Goal: Task Accomplishment & Management: Use online tool/utility

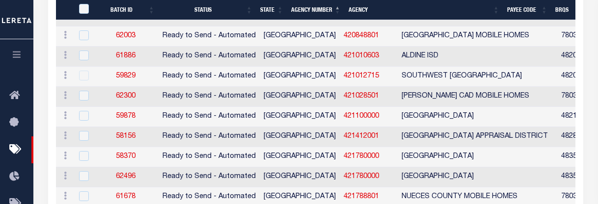
scroll to position [1375, 0]
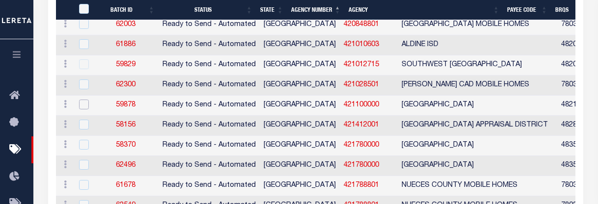
click at [82, 109] on input "checkbox" at bounding box center [84, 105] width 10 height 10
checkbox input "true"
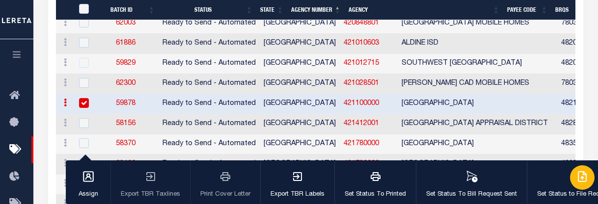
click at [573, 188] on div "button" at bounding box center [582, 177] width 25 height 25
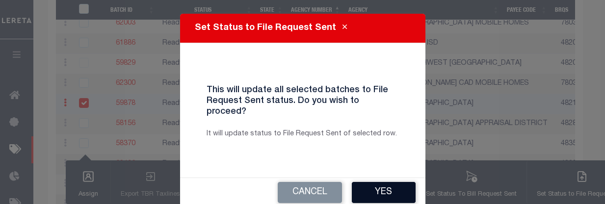
click at [366, 184] on button "Yes" at bounding box center [384, 192] width 64 height 21
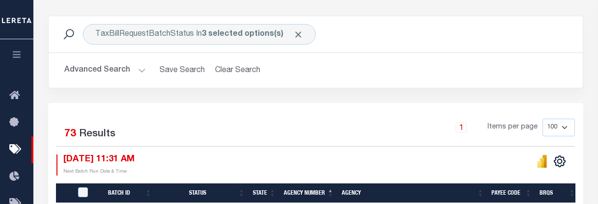
scroll to position [147, 0]
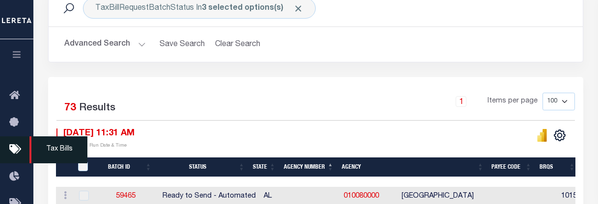
click at [53, 150] on span "Tax Bills" at bounding box center [58, 149] width 58 height 27
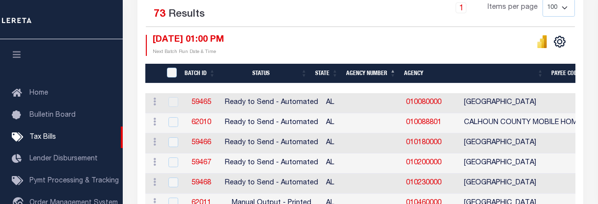
scroll to position [196, 0]
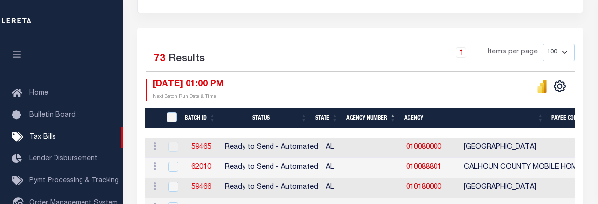
click at [383, 119] on th "Agency Number" at bounding box center [371, 118] width 58 height 20
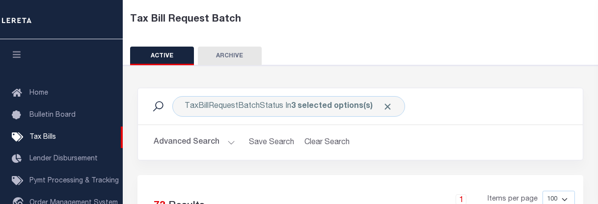
scroll to position [0, 0]
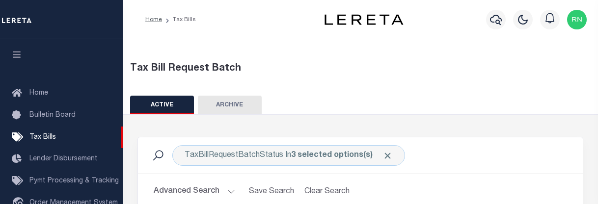
click at [243, 102] on button "ARCHIVE" at bounding box center [230, 105] width 64 height 19
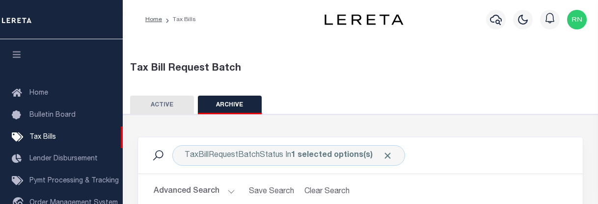
scroll to position [245, 0]
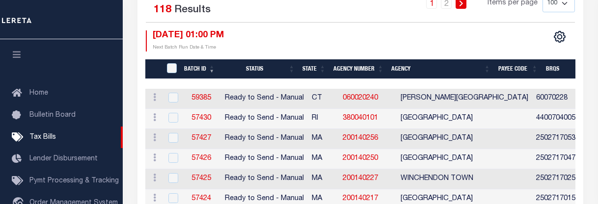
click at [366, 72] on th "Agency Number" at bounding box center [358, 69] width 58 height 20
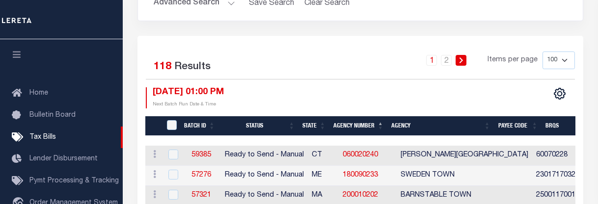
scroll to position [196, 0]
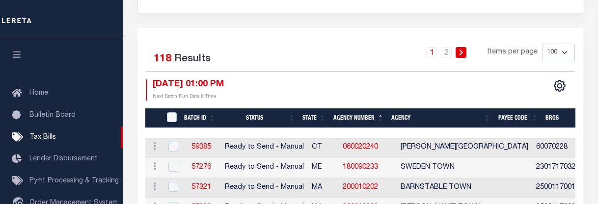
click at [566, 51] on select "100 200 500 1000" at bounding box center [558, 53] width 32 height 18
select select "1000"
click at [542, 44] on select "100 200 500 1000" at bounding box center [558, 53] width 32 height 18
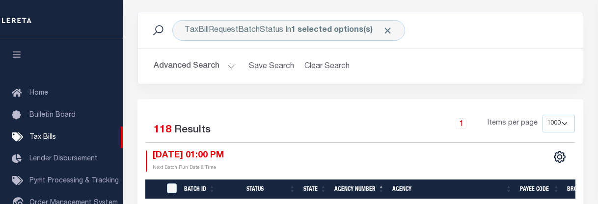
scroll to position [98, 0]
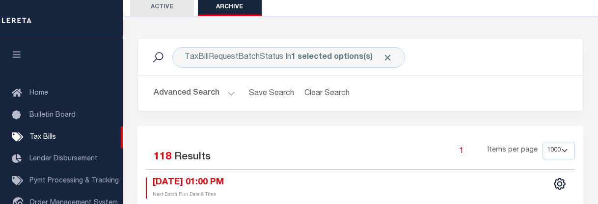
click at [161, 2] on button "ACTIVE" at bounding box center [162, 7] width 64 height 19
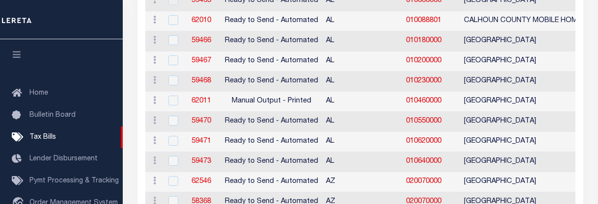
scroll to position [343, 0]
click at [174, 122] on input "checkbox" at bounding box center [173, 120] width 10 height 10
checkbox input "true"
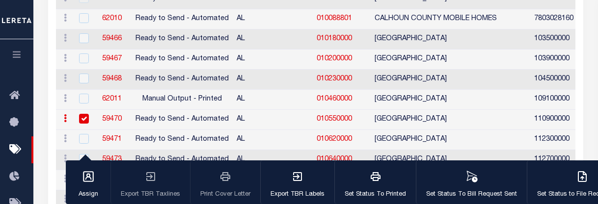
scroll to position [341, 0]
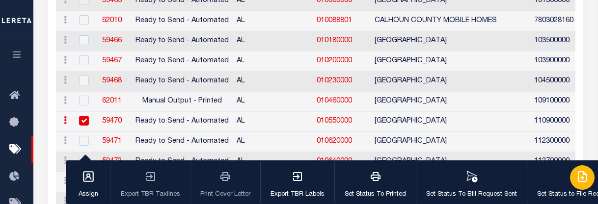
click at [580, 180] on icon "button" at bounding box center [582, 176] width 5 height 8
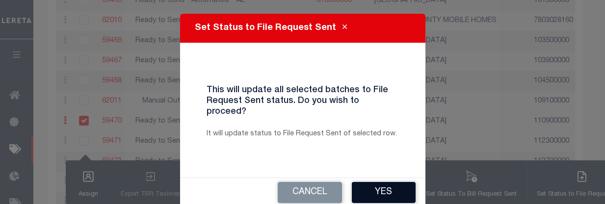
click at [393, 182] on button "Yes" at bounding box center [384, 192] width 64 height 21
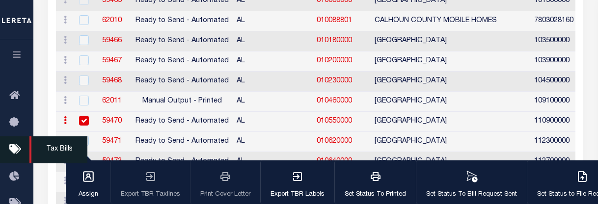
click at [12, 153] on icon at bounding box center [17, 150] width 16 height 12
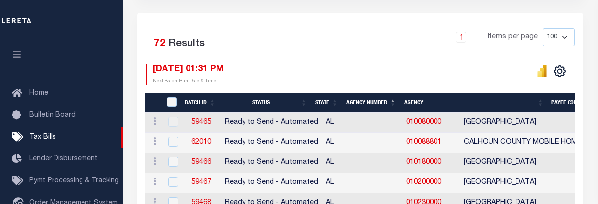
scroll to position [147, 0]
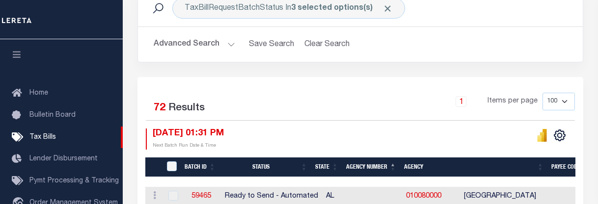
click at [377, 163] on th "Agency Number" at bounding box center [371, 167] width 58 height 20
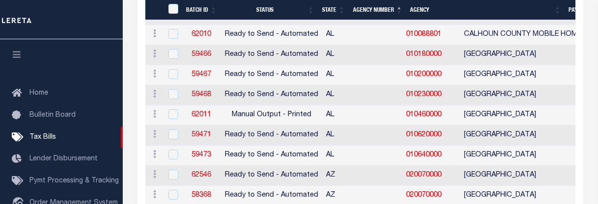
scroll to position [343, 0]
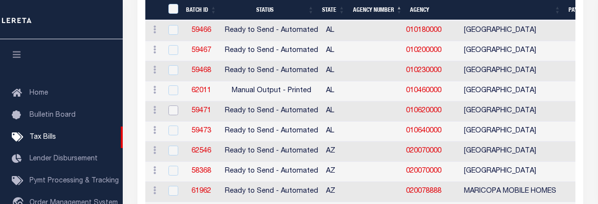
click at [170, 112] on input "checkbox" at bounding box center [173, 110] width 10 height 10
checkbox input "true"
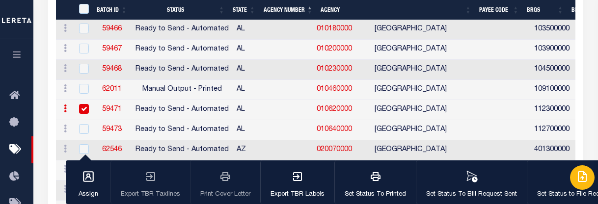
click at [578, 177] on icon "button" at bounding box center [582, 177] width 12 height 12
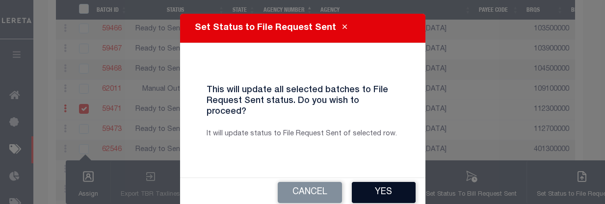
click at [384, 182] on button "Yes" at bounding box center [384, 192] width 64 height 21
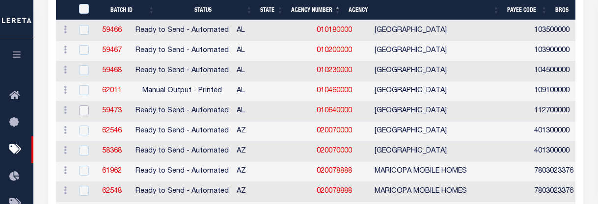
click at [83, 111] on input "checkbox" at bounding box center [84, 110] width 10 height 10
checkbox input "true"
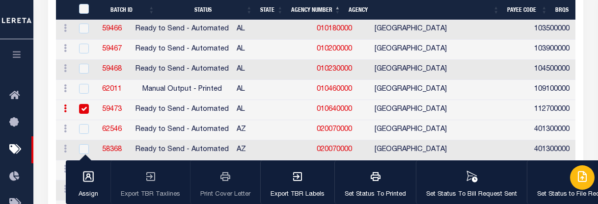
click at [571, 183] on div "button" at bounding box center [582, 177] width 25 height 25
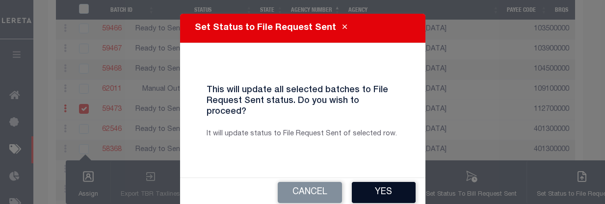
click at [390, 183] on button "Yes" at bounding box center [384, 192] width 64 height 21
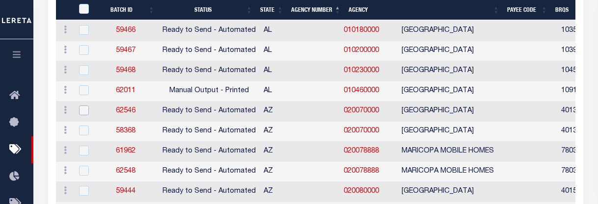
click at [85, 112] on input "checkbox" at bounding box center [84, 110] width 10 height 10
checkbox input "true"
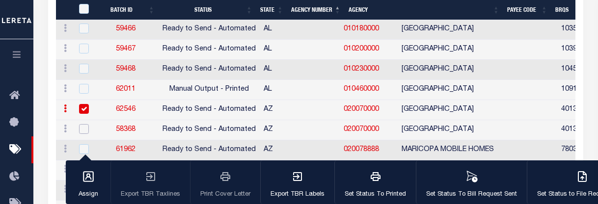
click at [87, 125] on input "checkbox" at bounding box center [84, 129] width 10 height 10
checkbox input "true"
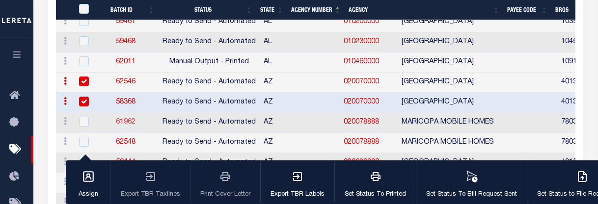
scroll to position [393, 0]
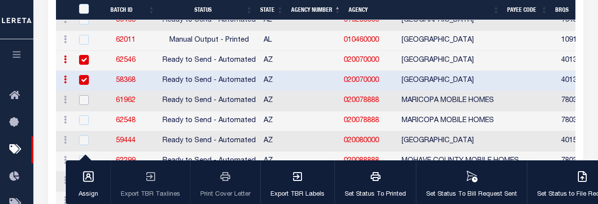
click at [83, 102] on input "checkbox" at bounding box center [84, 100] width 10 height 10
checkbox input "true"
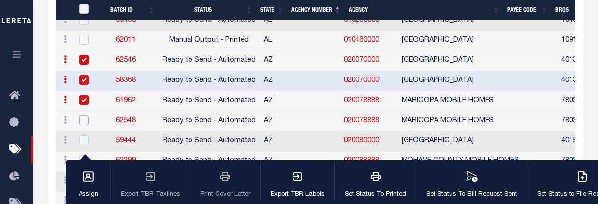
click at [85, 120] on input "checkbox" at bounding box center [84, 120] width 10 height 10
checkbox input "true"
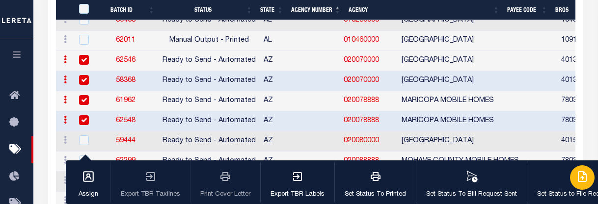
click at [585, 183] on div "button" at bounding box center [582, 177] width 25 height 25
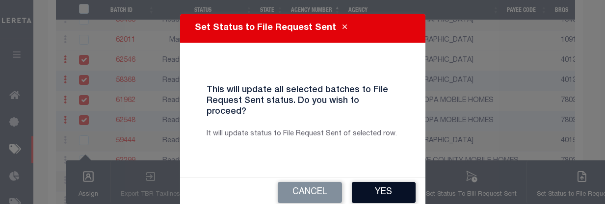
click at [378, 186] on button "Yes" at bounding box center [384, 192] width 64 height 21
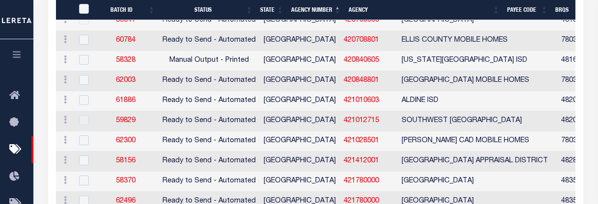
scroll to position [1179, 0]
